Goal: Transaction & Acquisition: Purchase product/service

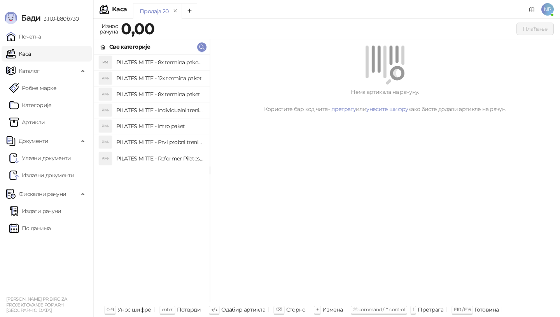
click at [182, 107] on h4 "PILATES MITTE - Individualni trening" at bounding box center [159, 110] width 87 height 12
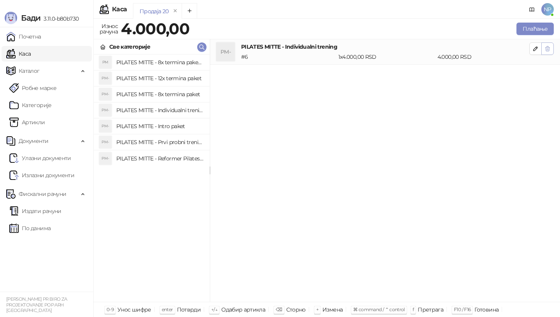
click at [551, 46] on button "button" at bounding box center [547, 48] width 12 height 12
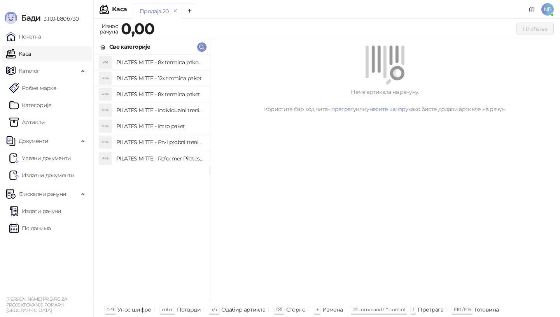
click at [186, 111] on h4 "PILATES MITTE - Individualni trening" at bounding box center [159, 110] width 87 height 12
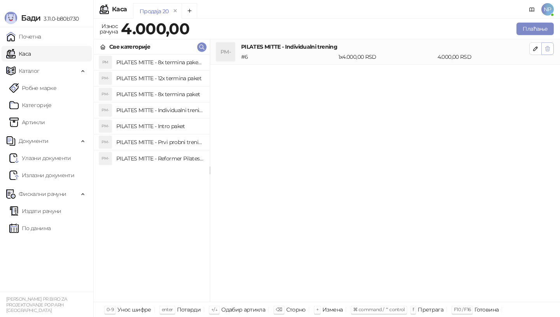
click at [548, 51] on icon "button" at bounding box center [548, 48] width 4 height 5
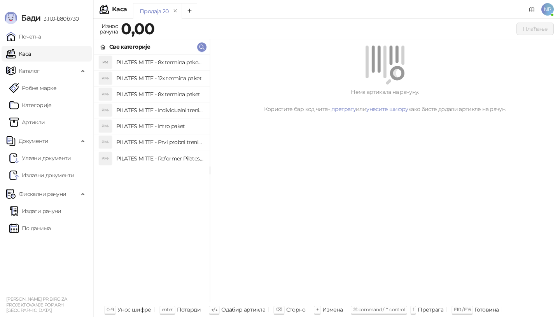
click at [177, 94] on h4 "PILATES MITTE - 8x termina paket" at bounding box center [159, 94] width 87 height 12
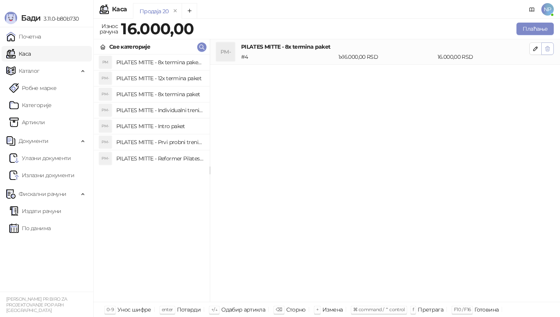
click at [547, 49] on icon "button" at bounding box center [548, 48] width 4 height 5
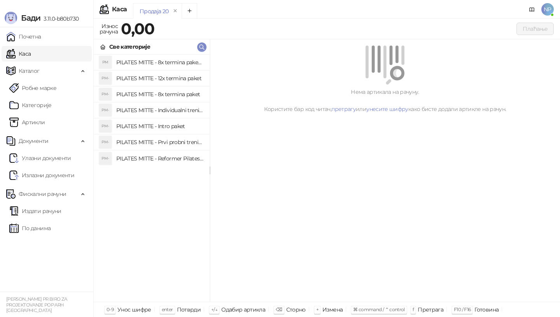
click at [162, 62] on h4 "PILATES MITTE - 8x termina paket - individualni trening" at bounding box center [159, 62] width 87 height 12
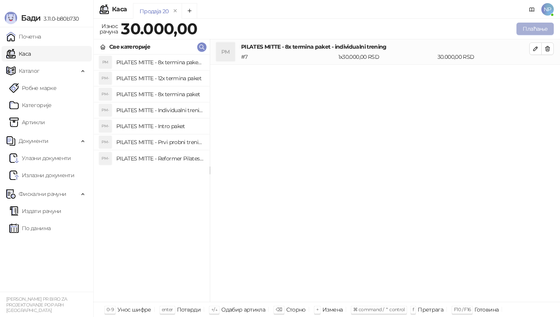
click at [539, 28] on button "Плаћање" at bounding box center [534, 29] width 37 height 12
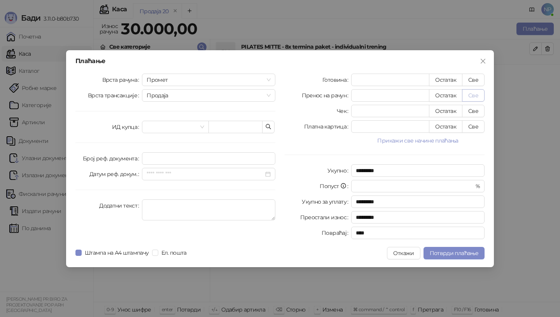
click at [474, 97] on button "Све" at bounding box center [473, 95] width 23 height 12
type input "*****"
type input "****"
click at [162, 251] on span "Ел. пошта" at bounding box center [173, 252] width 31 height 9
click at [454, 255] on span "Потврди плаћање" at bounding box center [454, 252] width 49 height 7
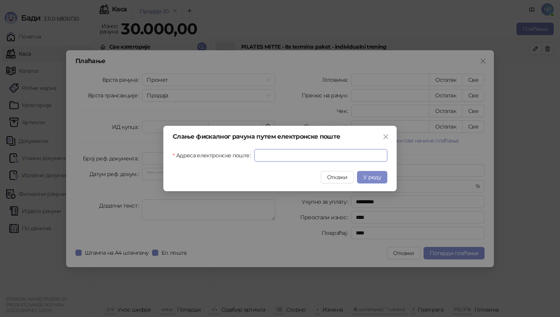
click at [265, 156] on input "Адреса електронске поште" at bounding box center [320, 155] width 133 height 12
type input "**********"
click at [370, 178] on span "У реду" at bounding box center [372, 176] width 18 height 7
